Goal: Task Accomplishment & Management: Manage account settings

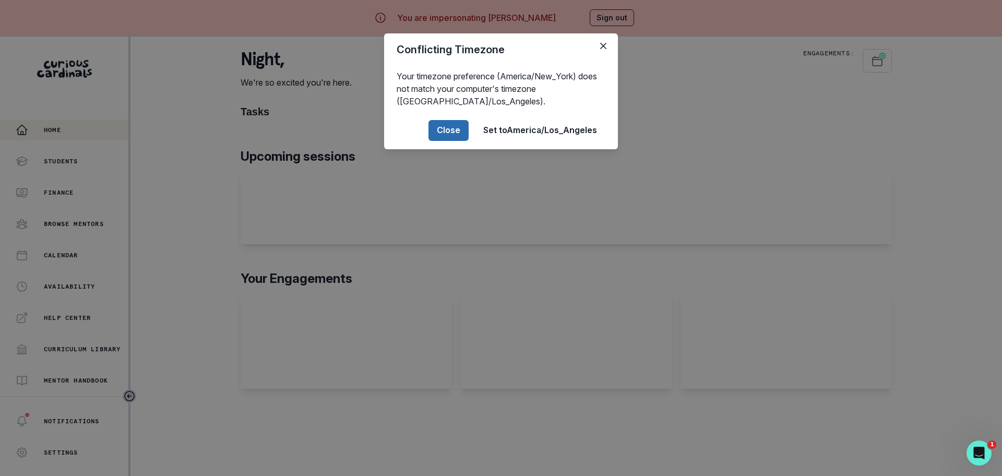
click at [458, 135] on button "Close" at bounding box center [448, 130] width 40 height 21
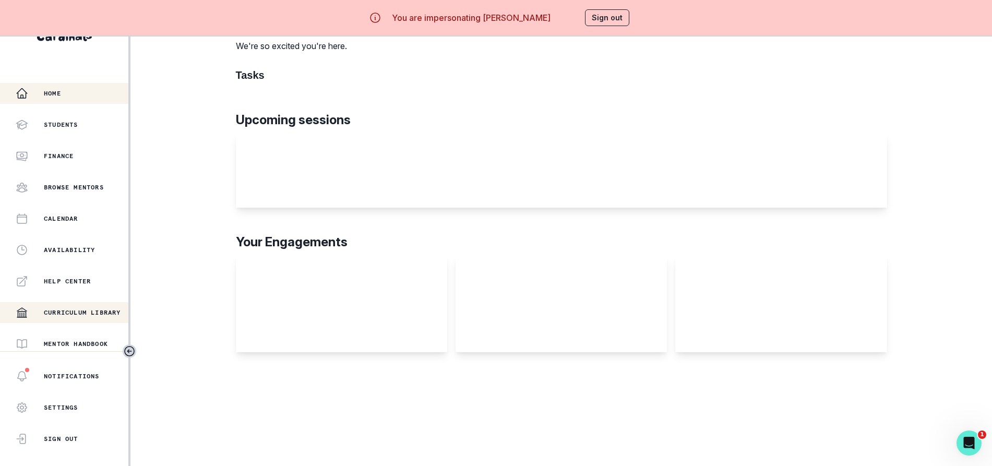
scroll to position [46, 0]
click at [64, 121] on p "Students" at bounding box center [61, 125] width 34 height 8
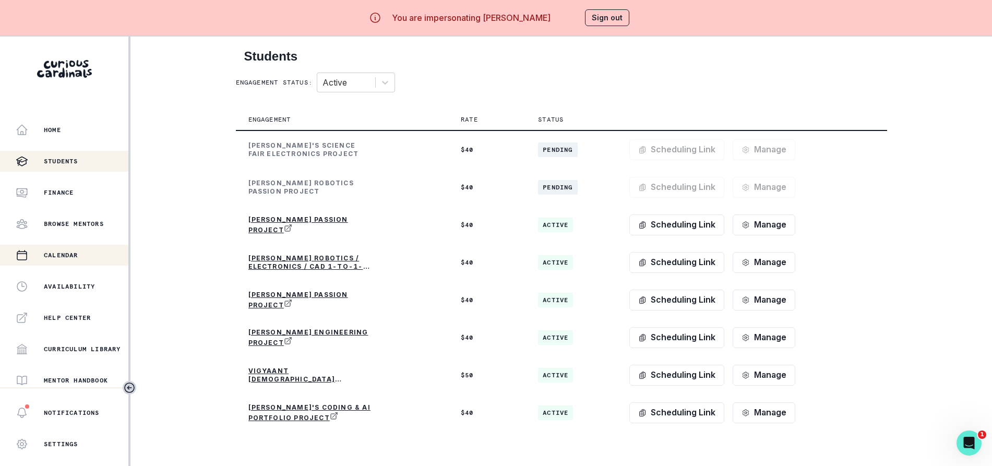
click at [70, 254] on p "Calendar" at bounding box center [61, 255] width 34 height 8
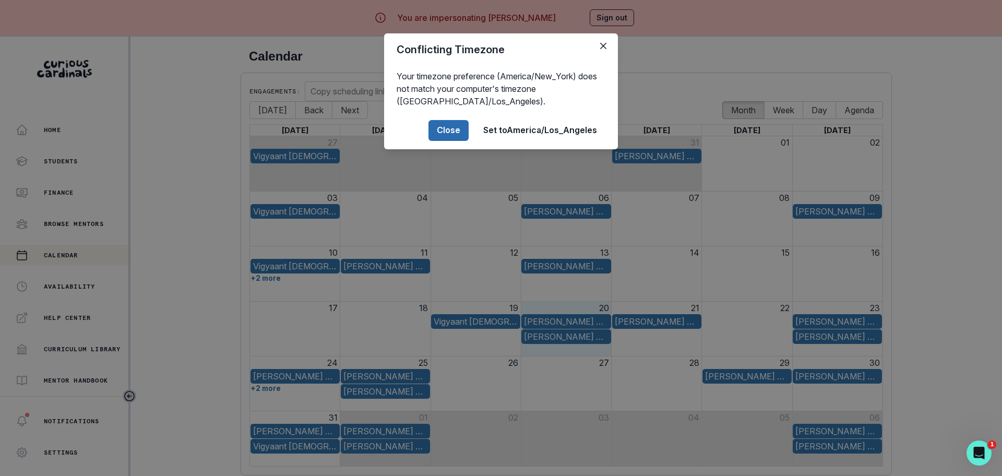
click at [455, 134] on button "Close" at bounding box center [448, 130] width 40 height 21
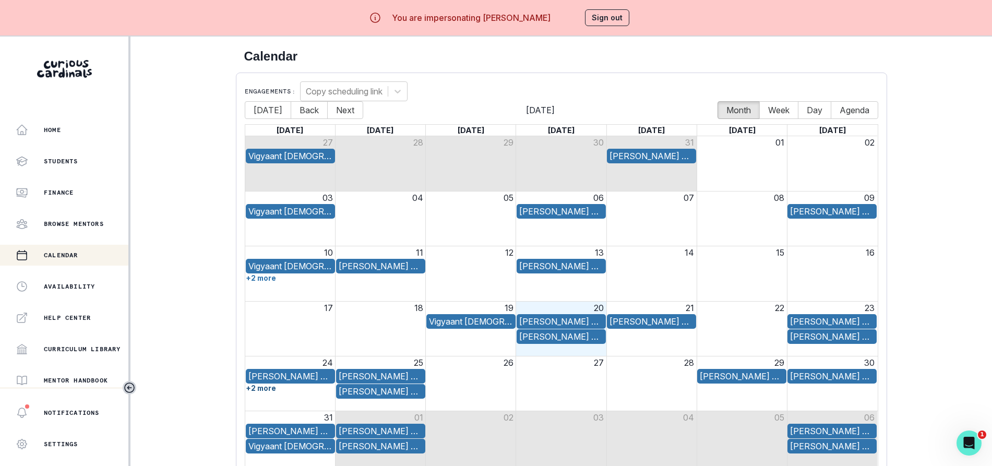
click at [267, 390] on button "+2 more" at bounding box center [261, 388] width 30 height 8
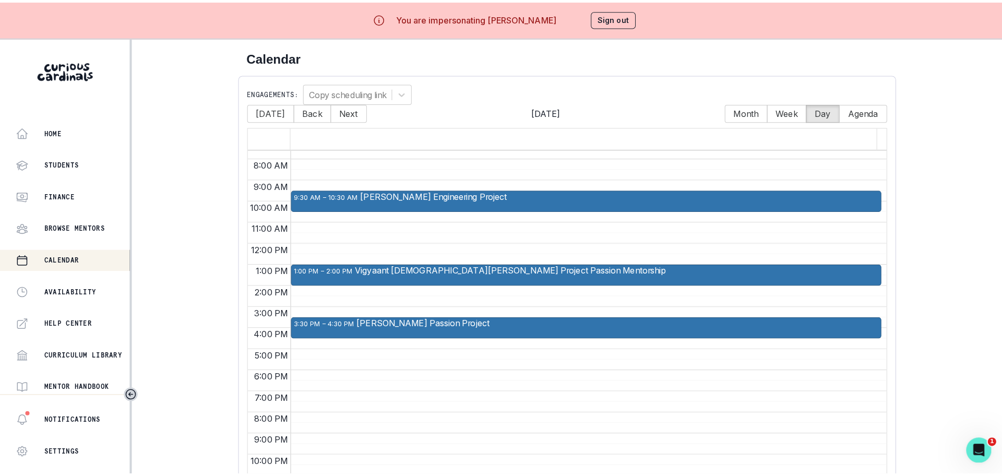
scroll to position [182, 0]
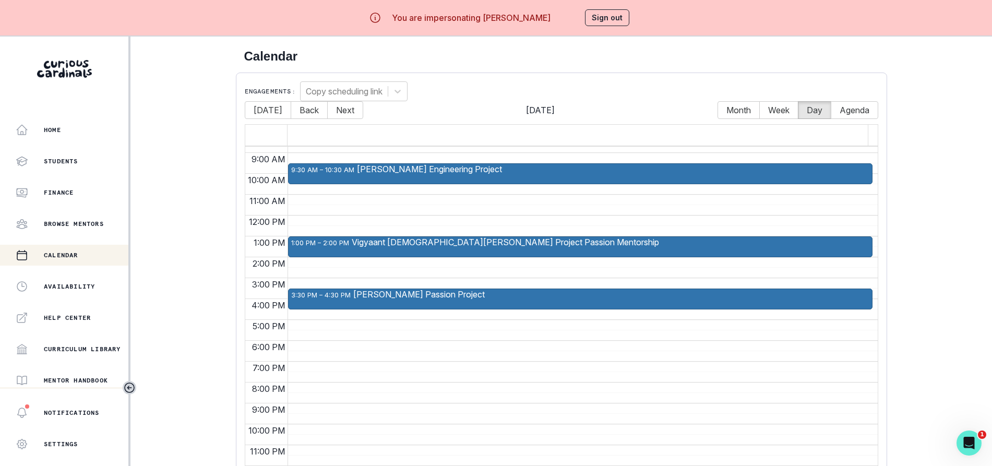
click at [861, 302] on div "[PERSON_NAME] Passion Project" at bounding box center [642, 299] width 578 height 18
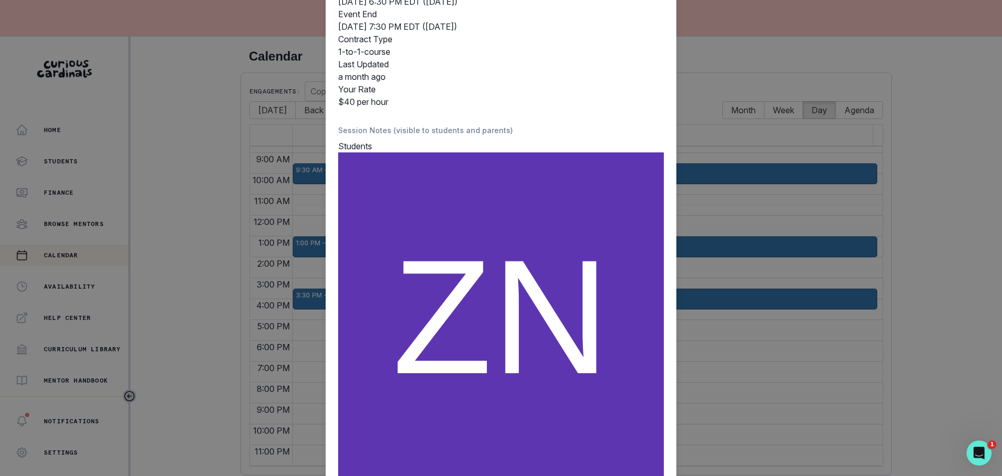
scroll to position [251, 0]
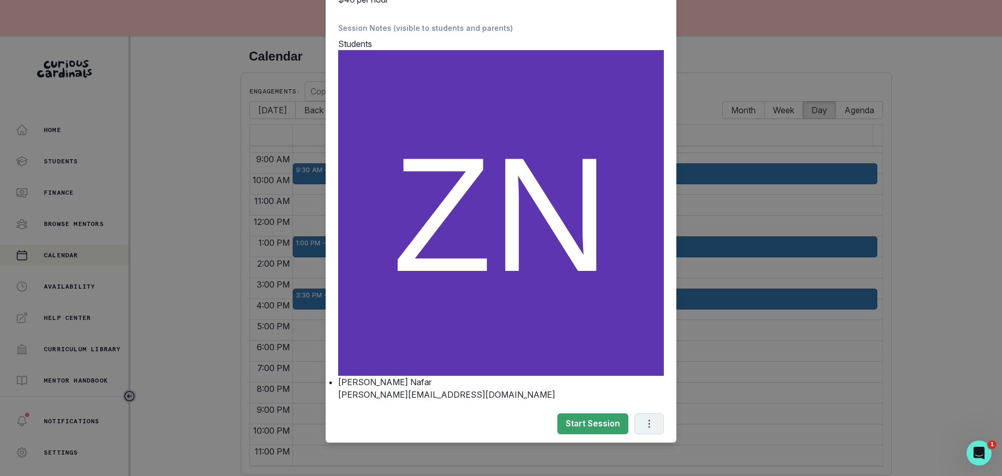
click at [645, 422] on icon "Options" at bounding box center [648, 423] width 11 height 11
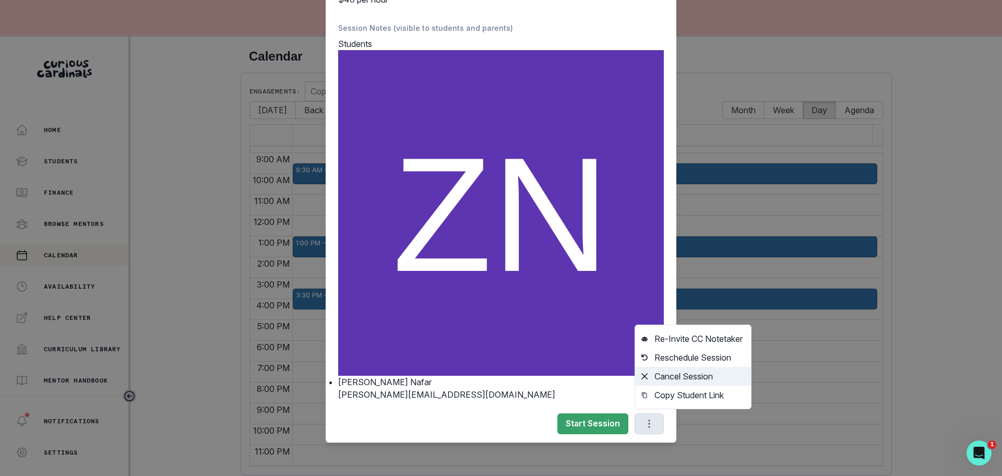
click at [684, 372] on button "Cancel Session" at bounding box center [693, 376] width 116 height 19
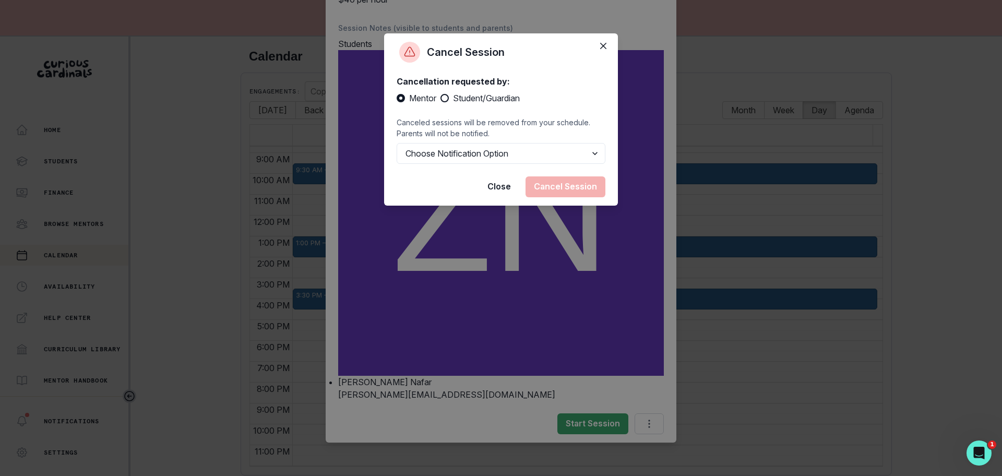
click at [444, 98] on span at bounding box center [444, 98] width 8 height 8
click at [440, 98] on input "Student/Guardian" at bounding box center [440, 98] width 1 height 1
radio input "true"
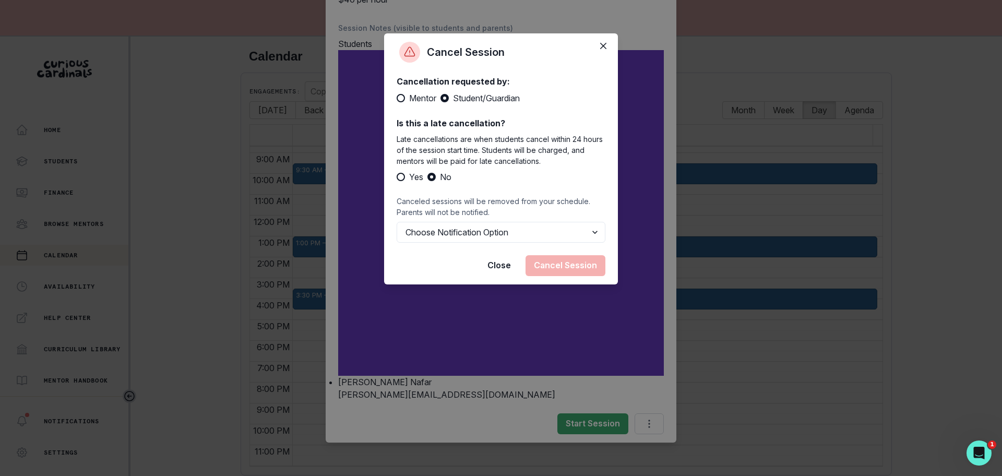
click at [467, 244] on div "Cancellation requested by: Mentor Student/Guardian Is this a late cancellation?…" at bounding box center [501, 159] width 234 height 176
click at [467, 231] on select "Choose Notification Option Notify Family Do Not Notify Family" at bounding box center [501, 232] width 209 height 21
select select "option2"
click at [397, 222] on select "Choose Notification Option Notify Family Do Not Notify Family" at bounding box center [501, 232] width 209 height 21
click at [571, 275] on button "Cancel Session" at bounding box center [566, 265] width 80 height 21
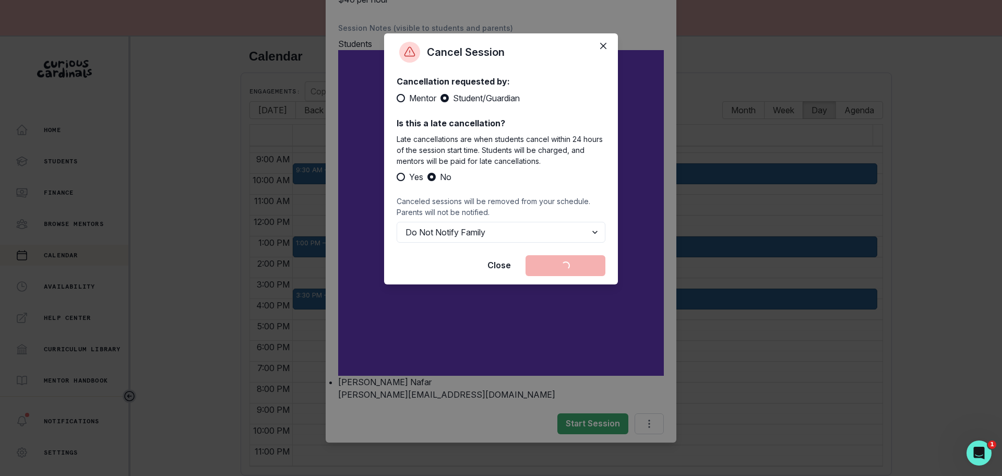
scroll to position [0, 0]
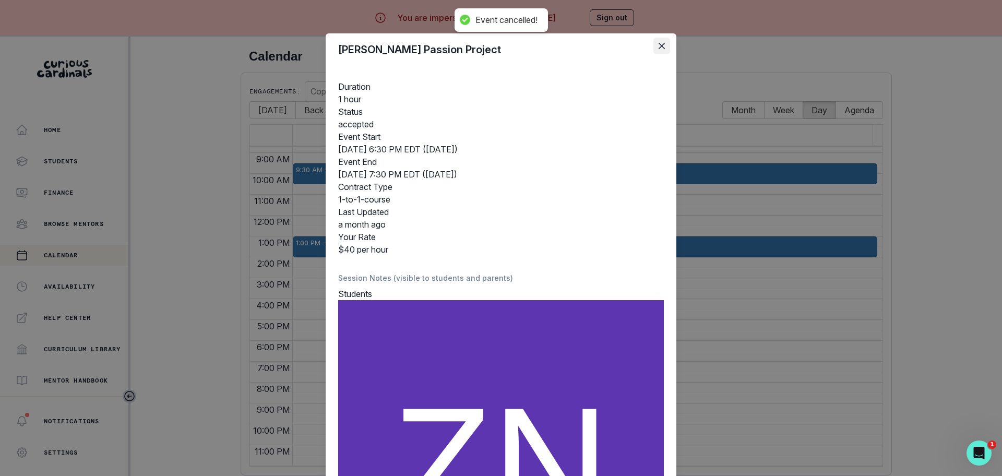
click at [659, 45] on icon "Close" at bounding box center [662, 46] width 6 height 6
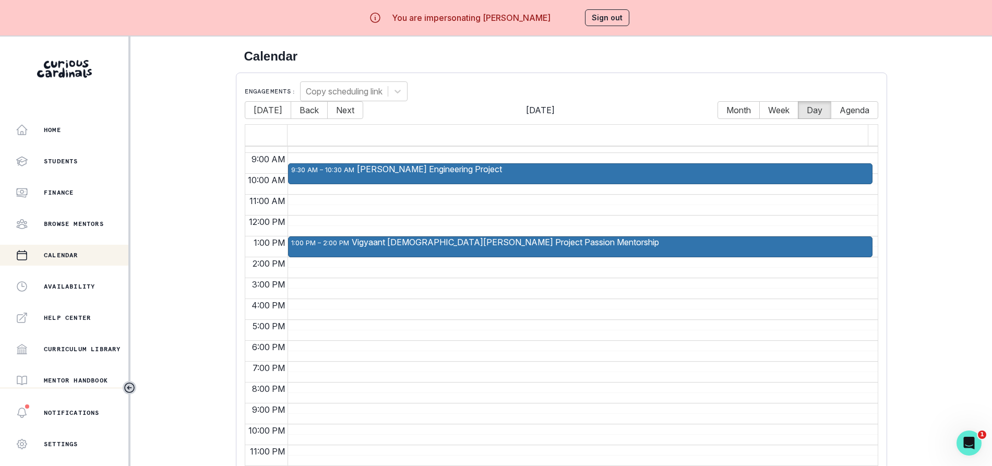
click at [615, 21] on button "Sign out" at bounding box center [607, 17] width 44 height 17
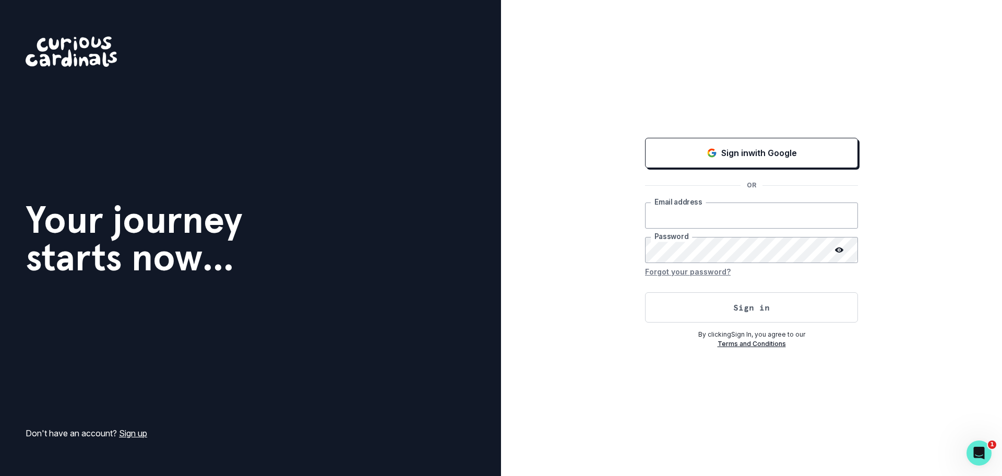
type input "[EMAIL_ADDRESS][DOMAIN_NAME]"
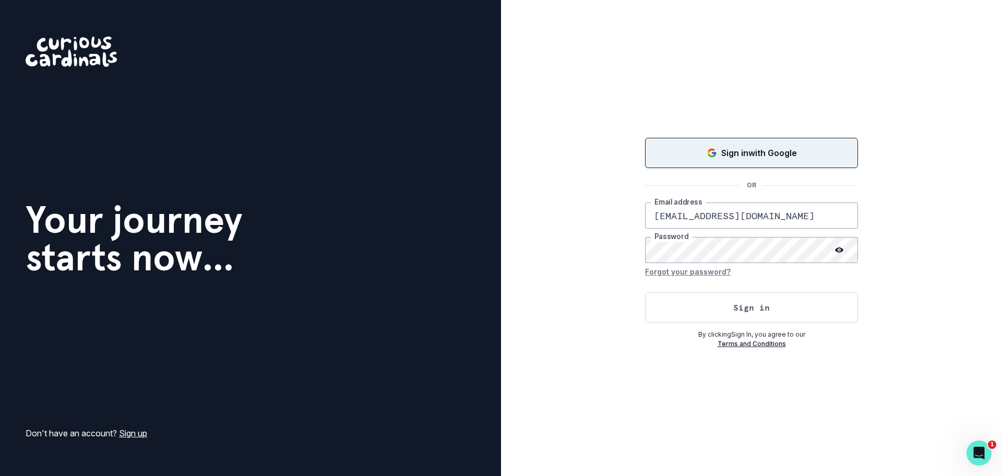
click at [731, 155] on p "Sign in with Google" at bounding box center [759, 153] width 76 height 13
